Goal: Transaction & Acquisition: Purchase product/service

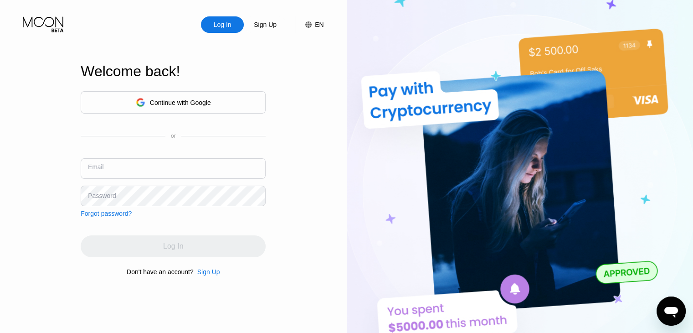
click at [237, 165] on input "text" at bounding box center [173, 168] width 185 height 21
type input "[EMAIL_ADDRESS][DOMAIN_NAME]"
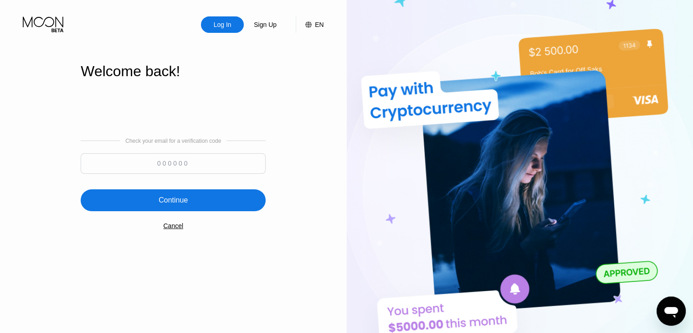
click at [202, 165] on input at bounding box center [173, 163] width 185 height 21
type input "353585"
click at [197, 197] on div "Continue" at bounding box center [173, 200] width 185 height 22
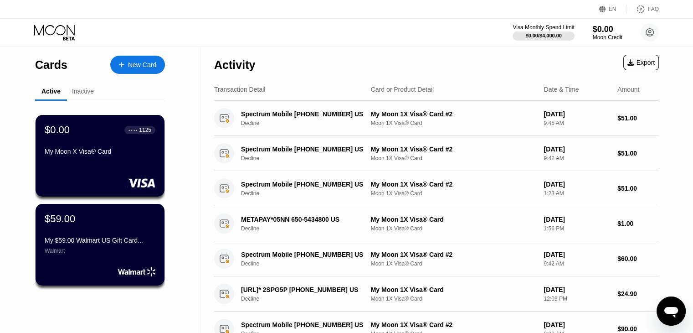
click at [55, 93] on div "Active" at bounding box center [50, 91] width 19 height 7
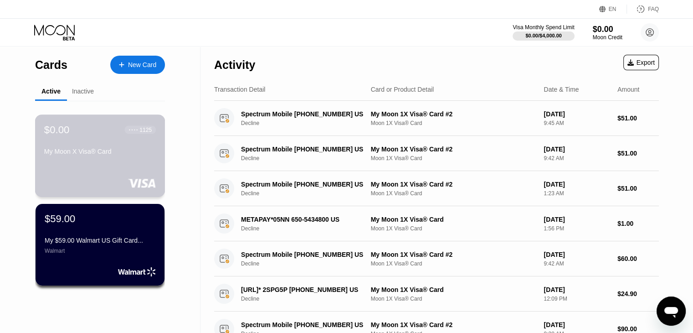
click at [139, 135] on div "● ● ● ● 1125" at bounding box center [140, 130] width 31 height 12
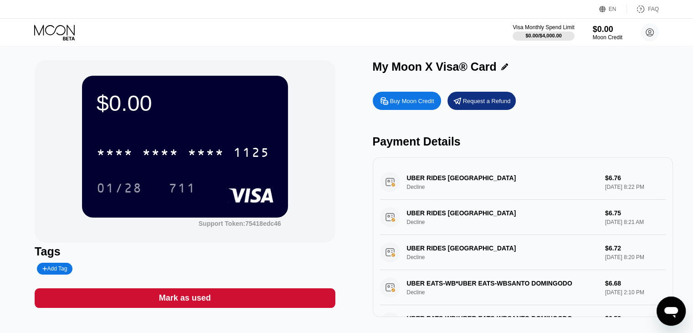
click at [68, 35] on icon at bounding box center [55, 33] width 42 height 16
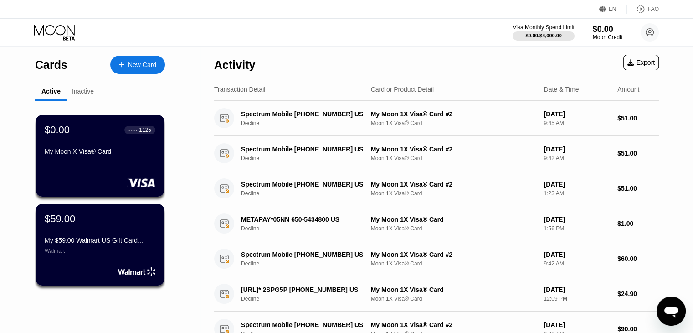
click at [139, 70] on div "New Card" at bounding box center [137, 65] width 55 height 18
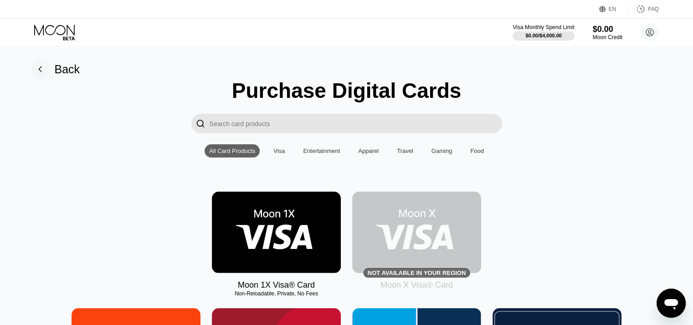
click at [39, 73] on rect at bounding box center [40, 69] width 18 height 18
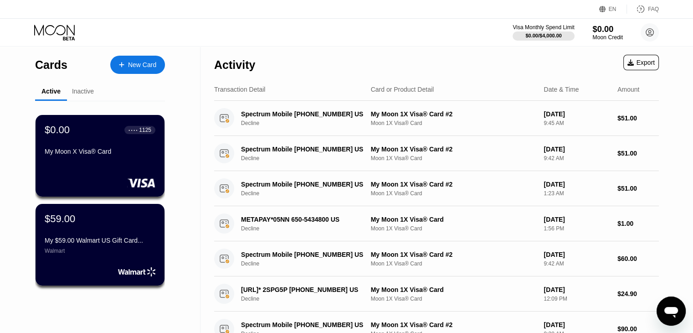
click at [598, 30] on div "$0.00" at bounding box center [608, 29] width 31 height 10
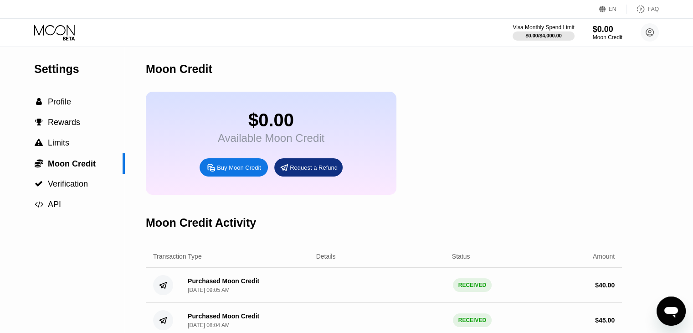
click at [238, 176] on div "Buy Moon Credit" at bounding box center [234, 167] width 68 height 18
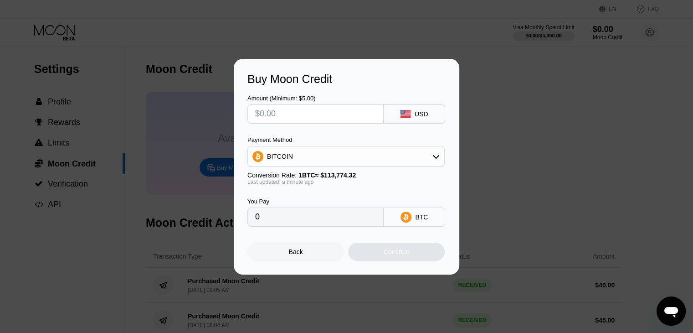
click at [311, 159] on div "BITCOIN" at bounding box center [346, 156] width 196 height 18
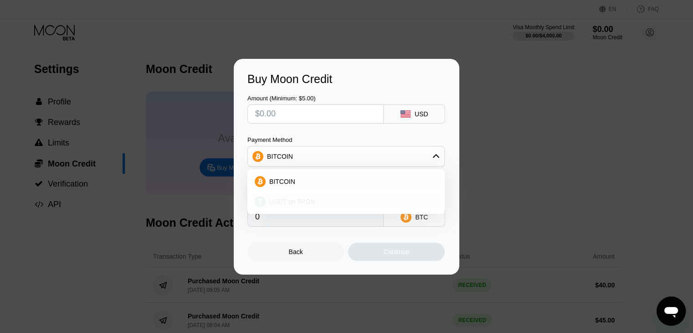
click at [305, 203] on span "USDT on TRON" at bounding box center [292, 201] width 46 height 7
type input "0.00"
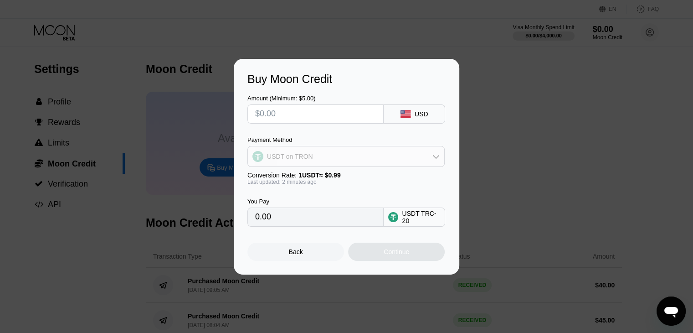
click at [335, 157] on div "USDT on TRON" at bounding box center [346, 156] width 196 height 18
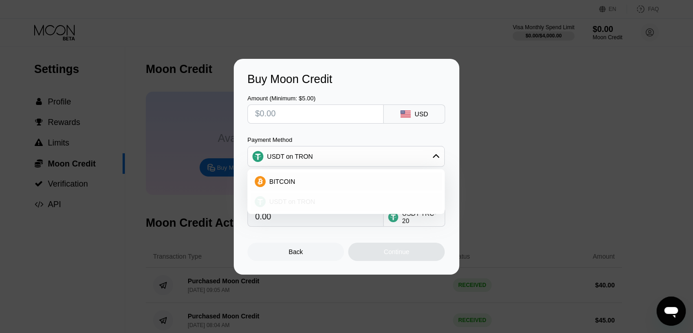
click at [324, 200] on div "USDT on TRON" at bounding box center [352, 201] width 172 height 7
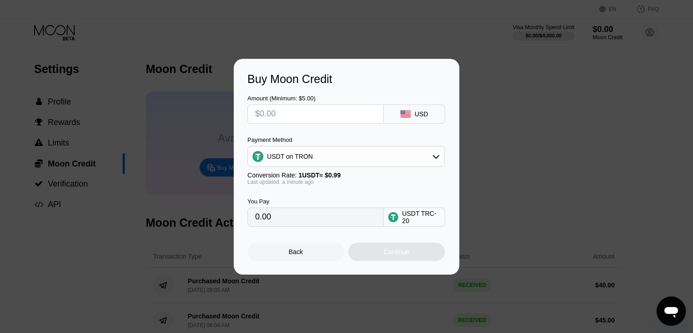
click at [306, 109] on input "text" at bounding box center [315, 114] width 121 height 18
click at [304, 117] on input "text" at bounding box center [315, 114] width 121 height 18
type input "$10"
type input "10.10"
type input "$10"
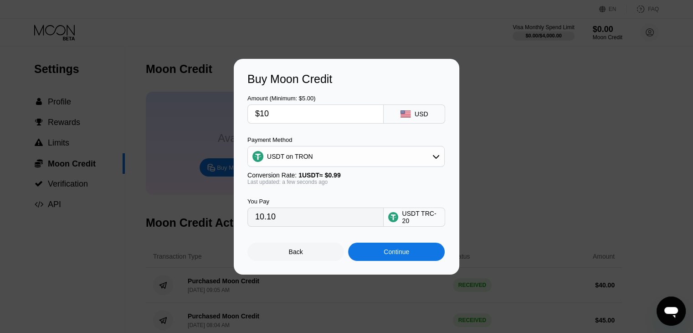
click at [312, 257] on div "Back" at bounding box center [296, 252] width 97 height 18
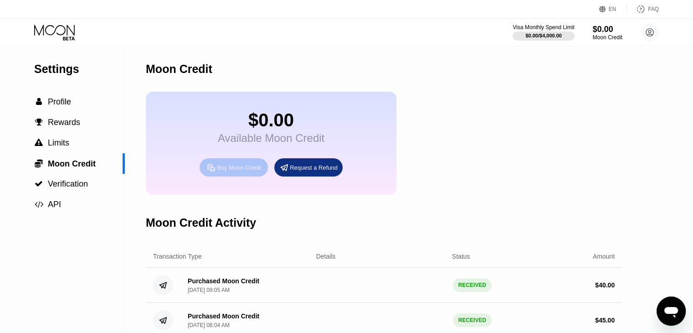
click at [247, 171] on div "Buy Moon Credit" at bounding box center [239, 168] width 44 height 8
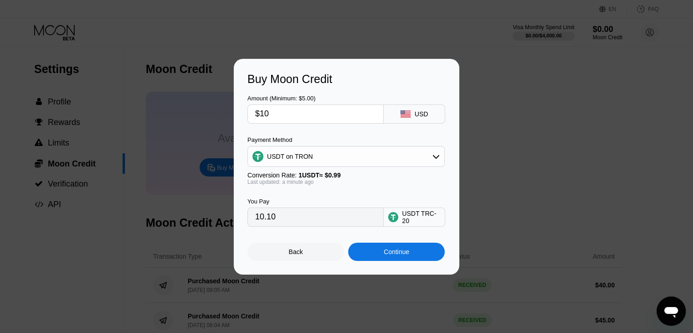
click at [315, 115] on input "$10" at bounding box center [315, 114] width 121 height 18
type input "$9"
type input "9.09"
type input "$9"
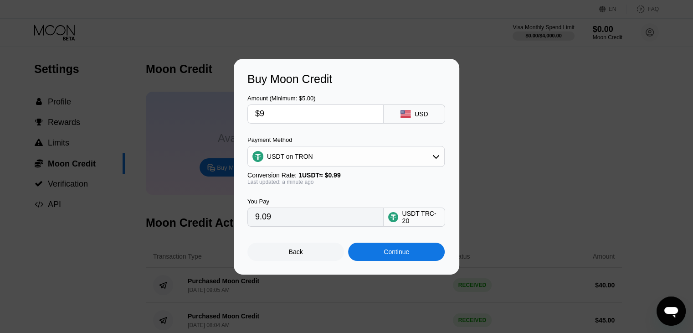
click at [138, 270] on div "Buy Moon Credit Amount (Minimum: $5.00) $9 USD Payment Method USDT on TRON Conv…" at bounding box center [346, 167] width 693 height 216
click at [276, 256] on div "Back" at bounding box center [296, 252] width 97 height 18
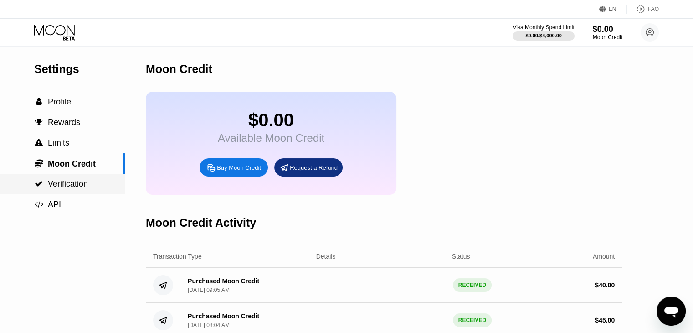
click at [77, 188] on span "Verification" at bounding box center [68, 183] width 40 height 9
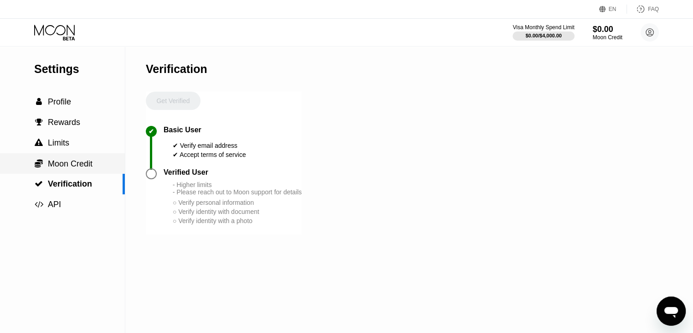
click at [78, 168] on span "Moon Credit" at bounding box center [70, 163] width 45 height 9
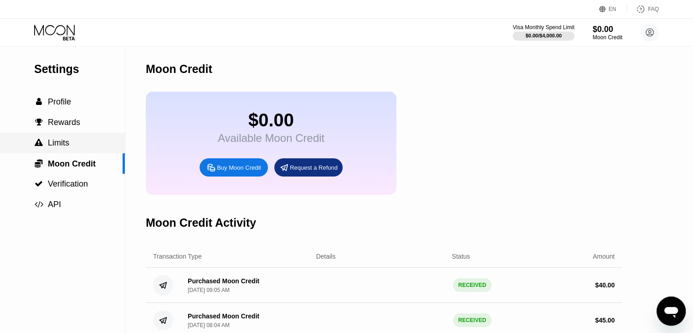
click at [78, 148] on div " Limits" at bounding box center [62, 143] width 125 height 10
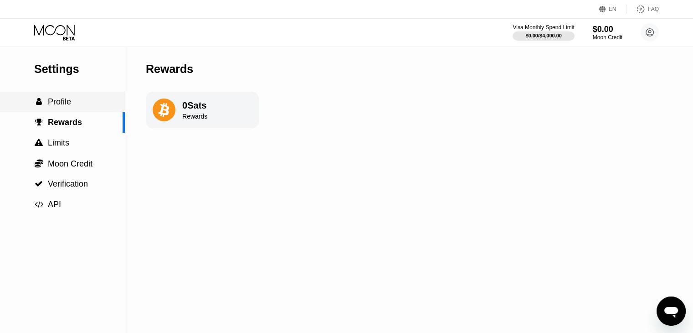
click at [79, 100] on div " Profile" at bounding box center [62, 102] width 125 height 10
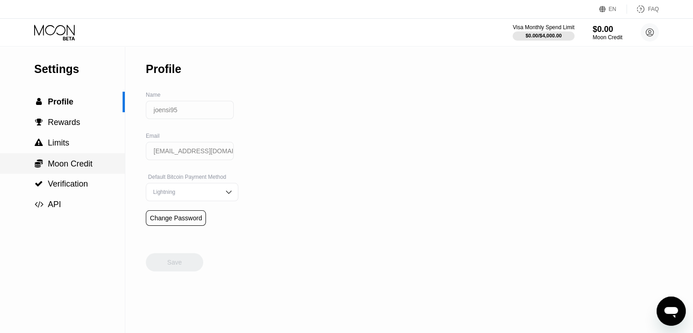
click at [71, 168] on span "Moon Credit" at bounding box center [70, 163] width 45 height 9
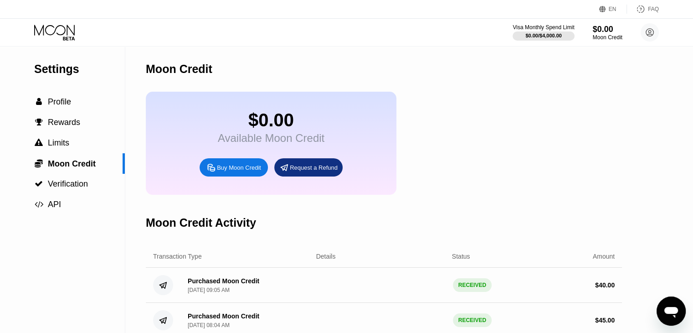
click at [221, 171] on div "Buy Moon Credit" at bounding box center [239, 168] width 44 height 8
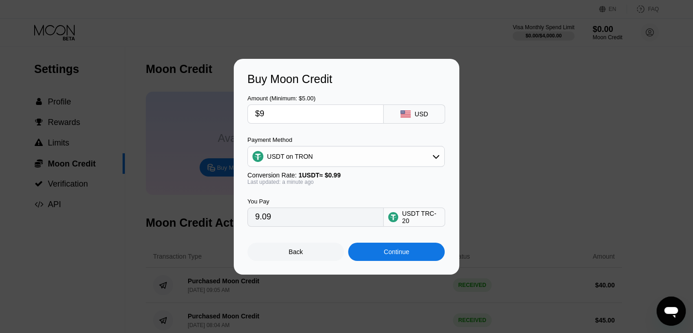
click at [293, 119] on input "$9" at bounding box center [315, 114] width 121 height 18
click at [390, 259] on div "Continue" at bounding box center [396, 252] width 97 height 18
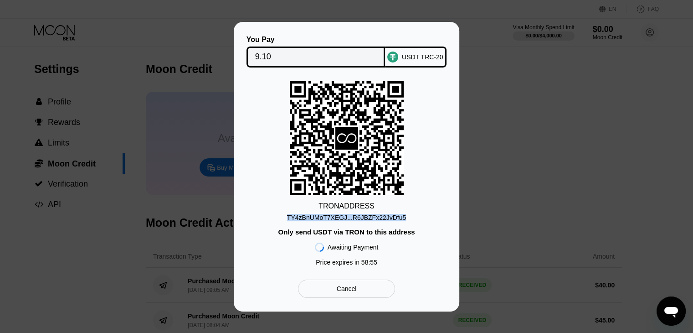
drag, startPoint x: 289, startPoint y: 217, endPoint x: 405, endPoint y: 217, distance: 116.2
click at [405, 217] on div "TRON ADDRESS TY4zBnUMoT7XEGJ...R6JBZFx22JvDfu5 Only send USDT via TRON to this …" at bounding box center [347, 175] width 198 height 189
copy div "TY4zBnUMoT7XEGJ...R6JBZFx22JvDfu5"
click at [444, 178] on div "TRON ADDRESS TY4zBnUMoT7XEGJ...R6JBZFx22JvDfu5 Only send USDT via TRON to this …" at bounding box center [347, 175] width 198 height 189
click at [348, 220] on div "TY4zBnUMoT7XEGJ...R6JBZFx22JvDfu5" at bounding box center [346, 217] width 119 height 7
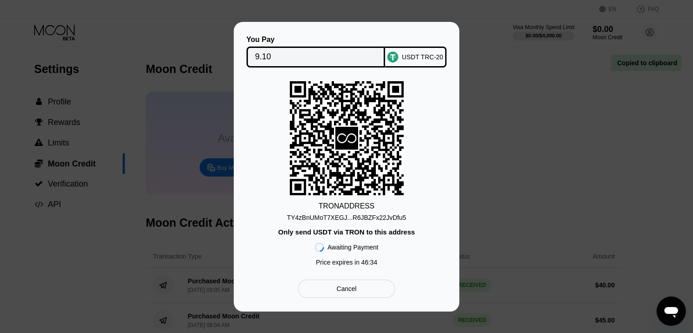
click at [349, 219] on div "TY4zBnUMoT7XEGJ...R6JBZFx22JvDfu5" at bounding box center [346, 217] width 119 height 7
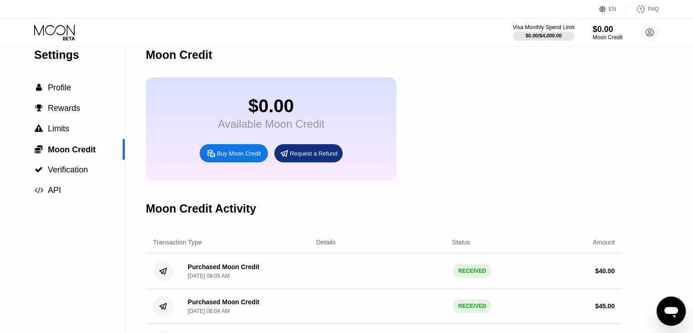
scroll to position [46, 0]
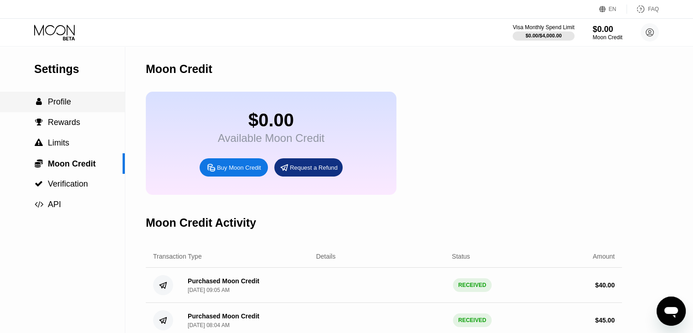
click at [61, 103] on span "Profile" at bounding box center [59, 101] width 23 height 9
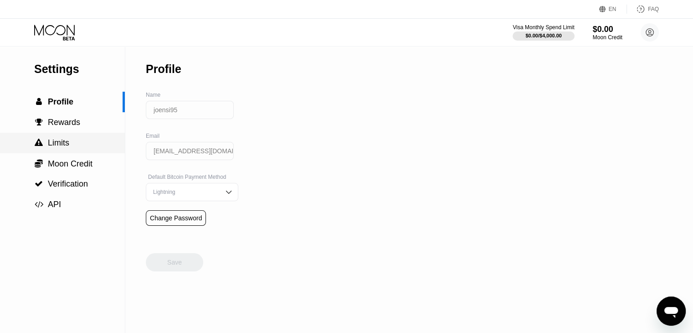
click at [96, 143] on div " Limits" at bounding box center [62, 143] width 125 height 10
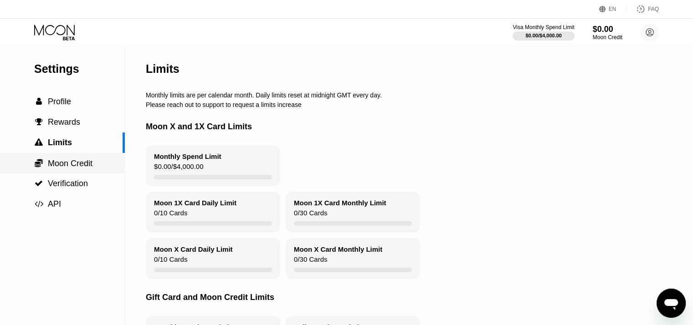
click at [86, 168] on span "Moon Credit" at bounding box center [70, 163] width 45 height 9
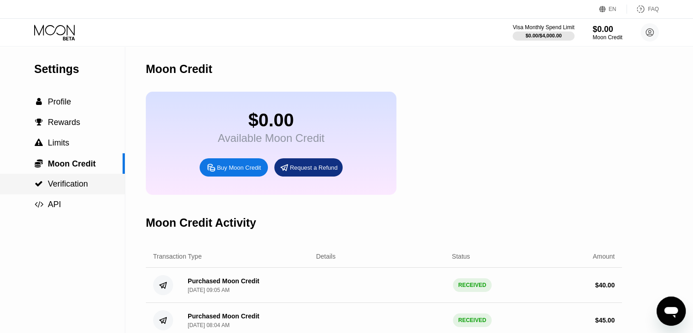
click at [75, 194] on div " Verification" at bounding box center [62, 184] width 125 height 21
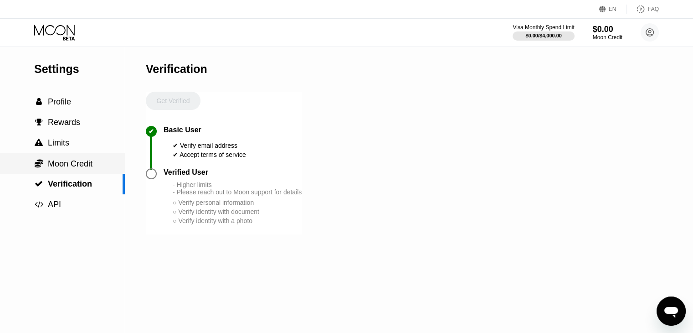
click at [80, 164] on span "Moon Credit" at bounding box center [70, 163] width 45 height 9
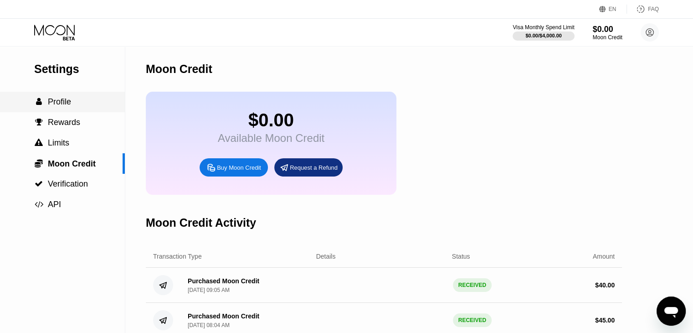
click at [72, 104] on div " Profile" at bounding box center [62, 102] width 125 height 10
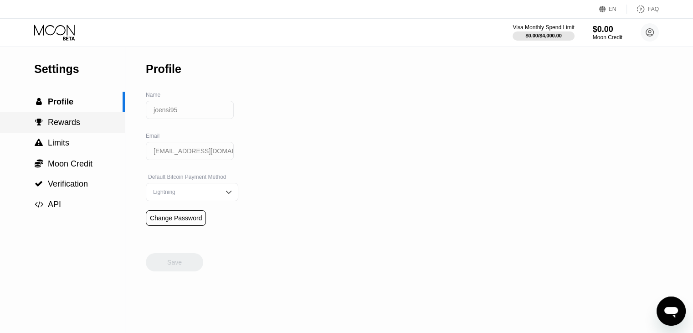
click at [76, 127] on span "Rewards" at bounding box center [64, 122] width 32 height 9
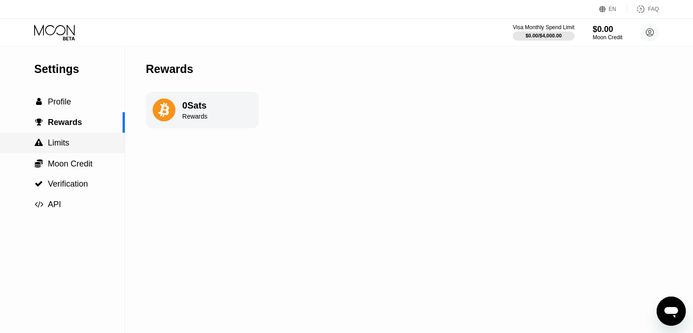
click at [75, 141] on div " Limits" at bounding box center [62, 143] width 125 height 10
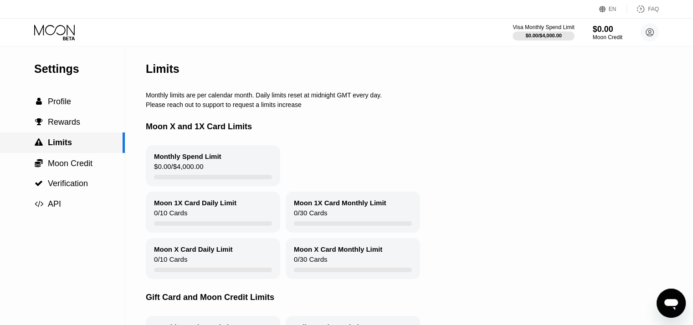
click at [77, 153] on div " Limits" at bounding box center [62, 143] width 125 height 21
click at [78, 161] on span "Moon Credit" at bounding box center [70, 163] width 45 height 9
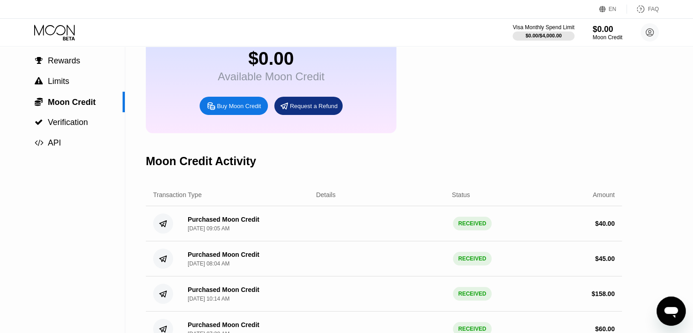
scroll to position [46, 0]
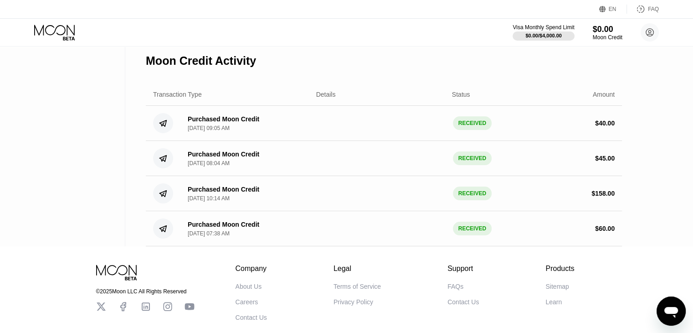
scroll to position [182, 0]
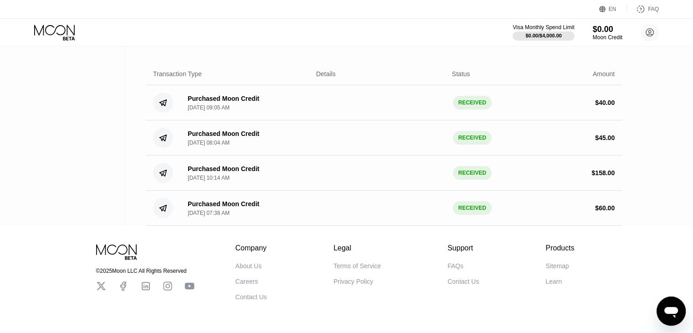
click at [463, 109] on div "RECEIVED" at bounding box center [472, 103] width 39 height 14
click at [604, 106] on div "$ 40.00" at bounding box center [605, 102] width 20 height 7
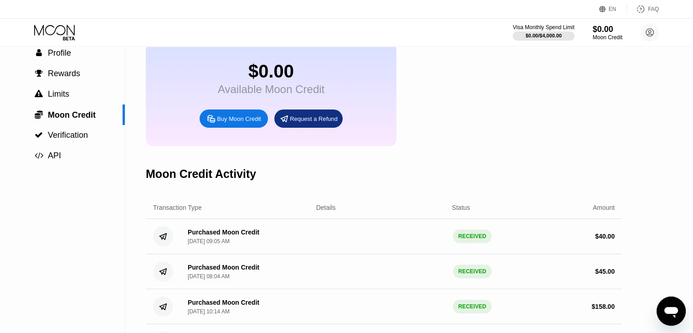
scroll to position [46, 0]
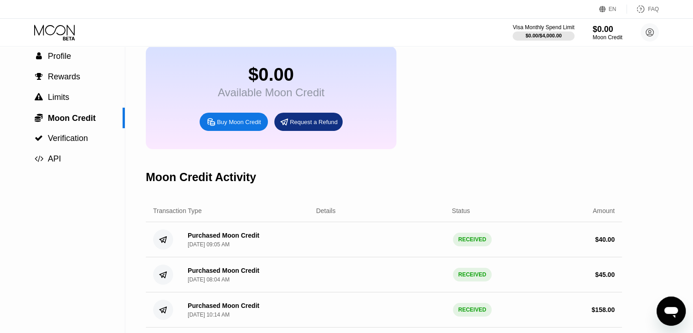
click at [240, 126] on div "Buy Moon Credit" at bounding box center [239, 122] width 44 height 8
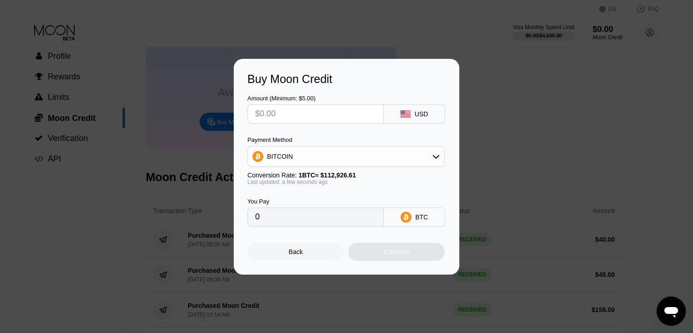
click at [325, 250] on div "Back" at bounding box center [296, 252] width 97 height 18
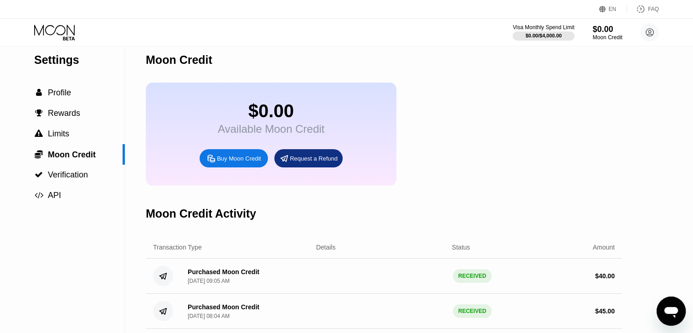
scroll to position [0, 0]
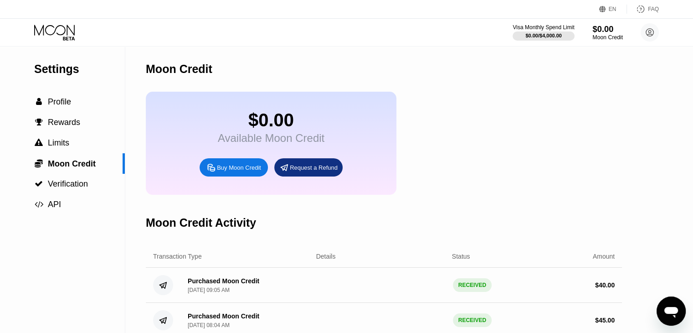
click at [593, 27] on div "$0.00" at bounding box center [608, 29] width 31 height 10
click at [526, 36] on div "$0.00 / $4,000.00" at bounding box center [543, 35] width 37 height 5
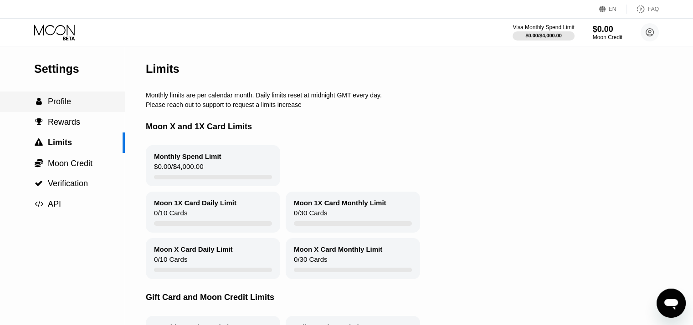
click at [55, 104] on span "Profile" at bounding box center [59, 101] width 23 height 9
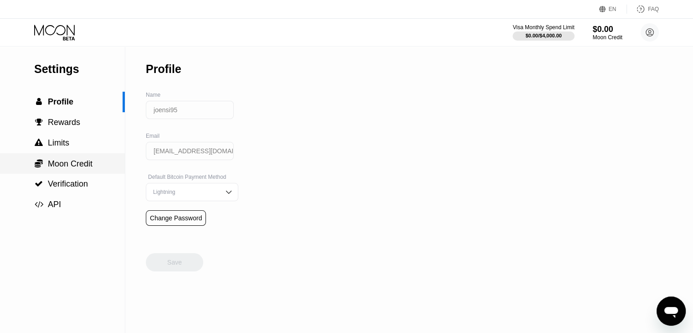
click at [69, 168] on span "Moon Credit" at bounding box center [70, 163] width 45 height 9
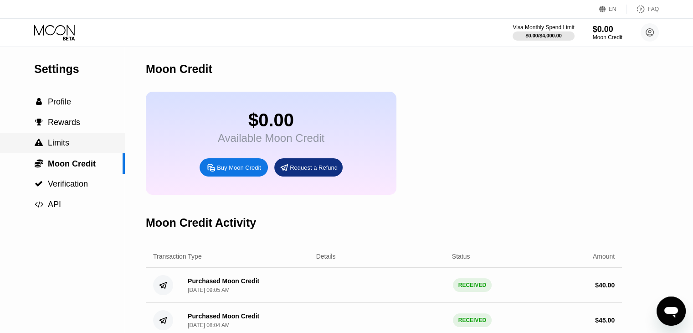
click at [72, 151] on div " Limits" at bounding box center [62, 143] width 125 height 21
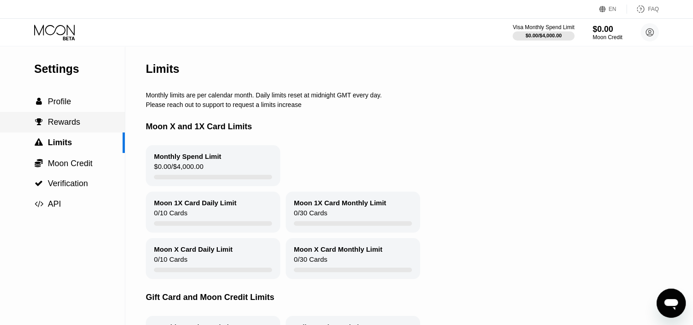
click at [69, 125] on span "Rewards" at bounding box center [64, 122] width 32 height 9
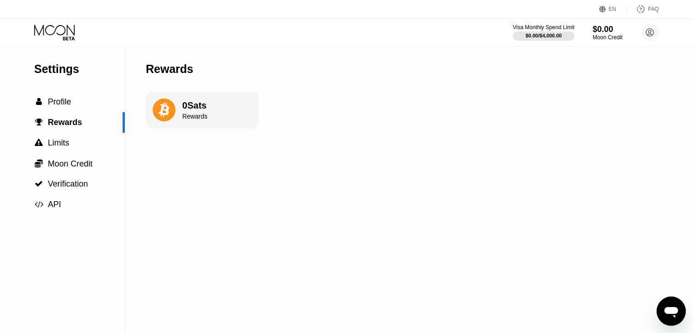
click at [665, 35] on div "Visa Monthly Spend Limit $0.00 / $4,000.00 $0.00 Moon Credit joensi95 [EMAIL_AD…" at bounding box center [346, 32] width 693 height 27
click at [647, 36] on circle at bounding box center [650, 32] width 18 height 18
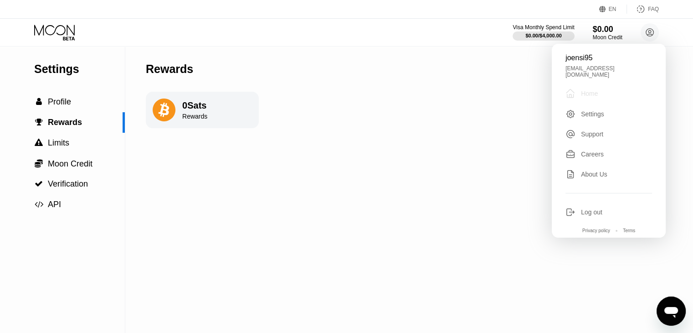
click at [605, 88] on div " Home" at bounding box center [609, 93] width 87 height 11
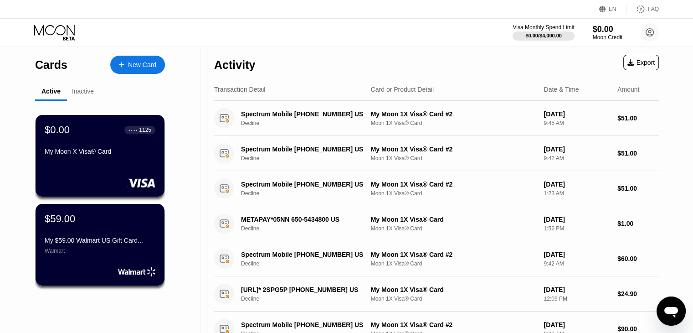
click at [82, 87] on div "Inactive" at bounding box center [83, 92] width 32 height 18
click at [83, 89] on div "Inactive" at bounding box center [83, 91] width 22 height 7
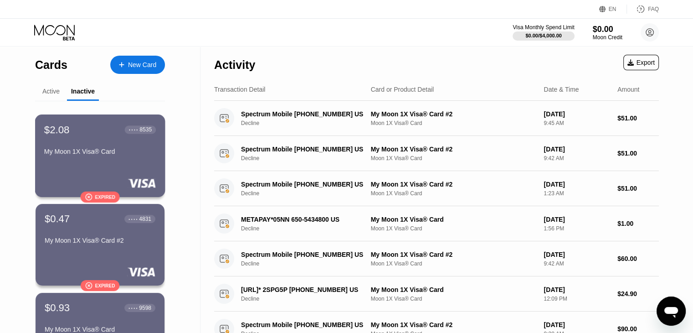
click at [100, 133] on div "$2.08 ● ● ● ● 8535" at bounding box center [100, 130] width 112 height 12
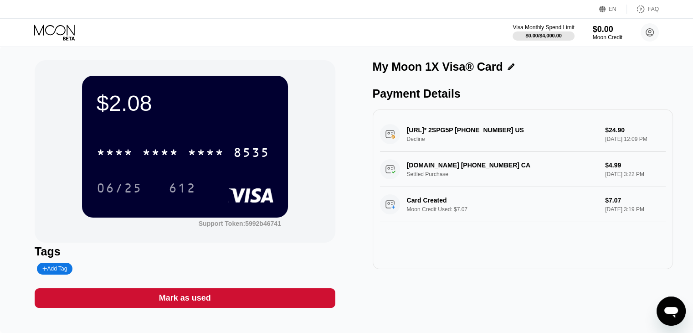
click at [35, 31] on icon at bounding box center [54, 30] width 41 height 10
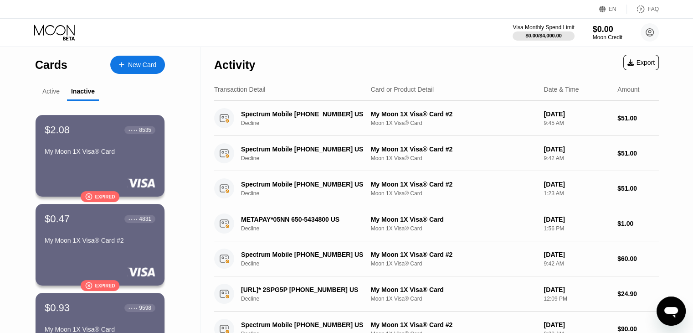
click at [49, 93] on div "Active" at bounding box center [50, 91] width 17 height 7
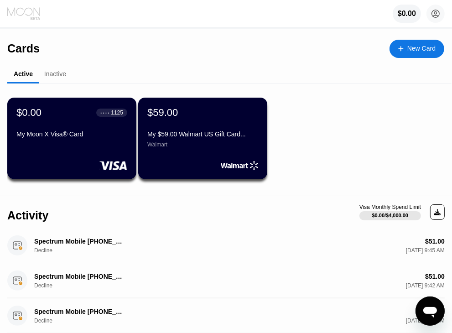
click at [34, 14] on icon at bounding box center [24, 14] width 34 height 14
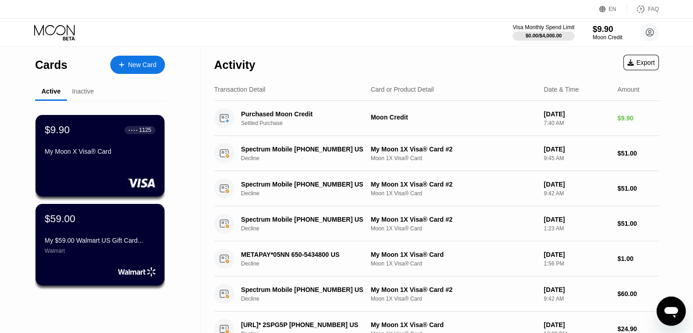
click at [51, 93] on div "Active" at bounding box center [50, 91] width 19 height 7
click at [131, 70] on div "New Card" at bounding box center [137, 65] width 55 height 18
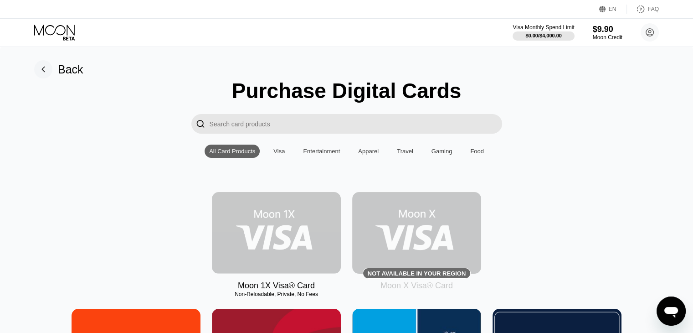
click at [286, 229] on img at bounding box center [276, 233] width 129 height 82
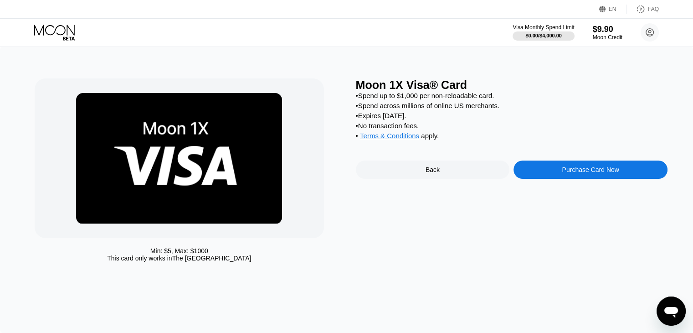
click at [458, 173] on div "Purchase Card Now" at bounding box center [590, 169] width 57 height 7
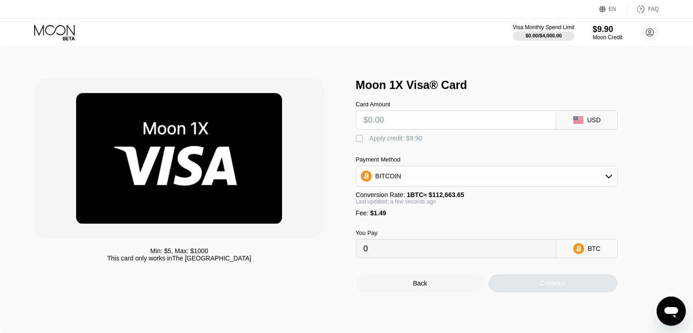
click at [430, 128] on input "text" at bounding box center [456, 120] width 185 height 18
type input "$8"
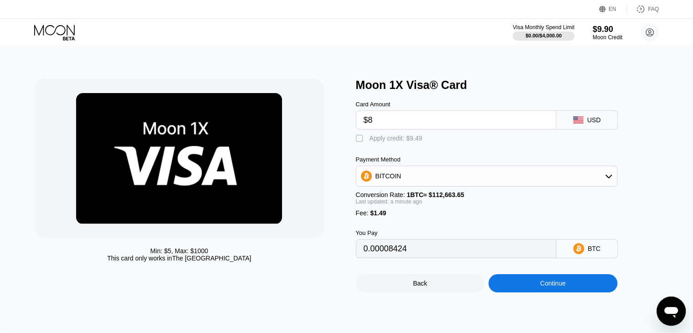
type input "0.00008424"
type input "$8.00"
click at [387, 142] on div "Apply credit: $9.49" at bounding box center [396, 137] width 53 height 7
type input "0"
click at [458, 287] on div "Continue" at bounding box center [553, 282] width 26 height 7
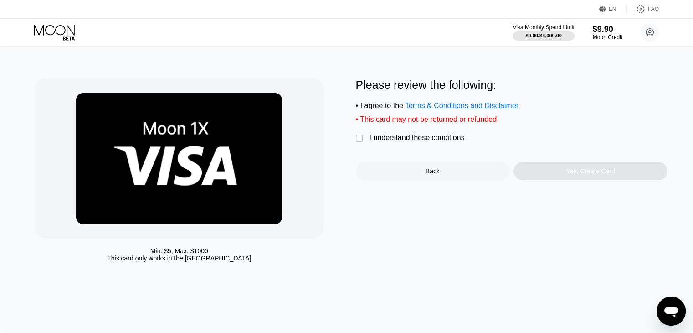
click at [364, 143] on div "" at bounding box center [360, 138] width 9 height 9
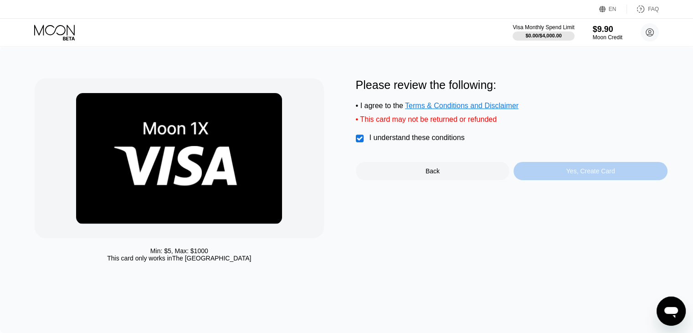
click at [458, 175] on div "Yes, Create Card" at bounding box center [591, 170] width 49 height 7
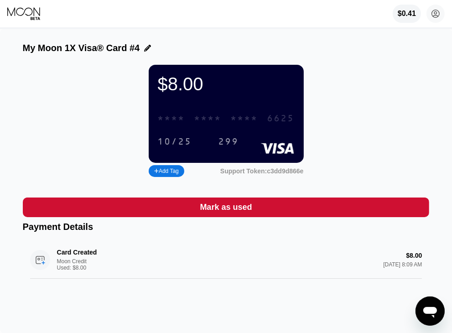
click at [238, 123] on div "* * * *" at bounding box center [244, 119] width 27 height 10
